Goal: Information Seeking & Learning: Learn about a topic

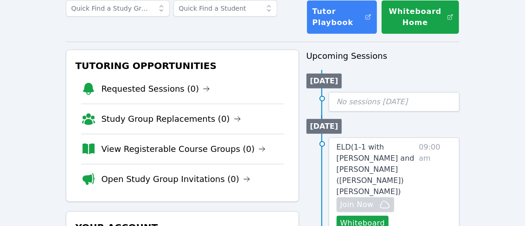
scroll to position [65, 0]
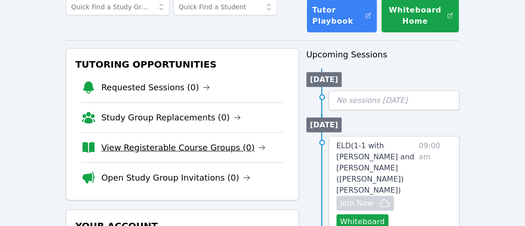
click at [167, 153] on link "View Registerable Course Groups (0)" at bounding box center [184, 148] width 165 height 13
